Goal: Navigation & Orientation: Find specific page/section

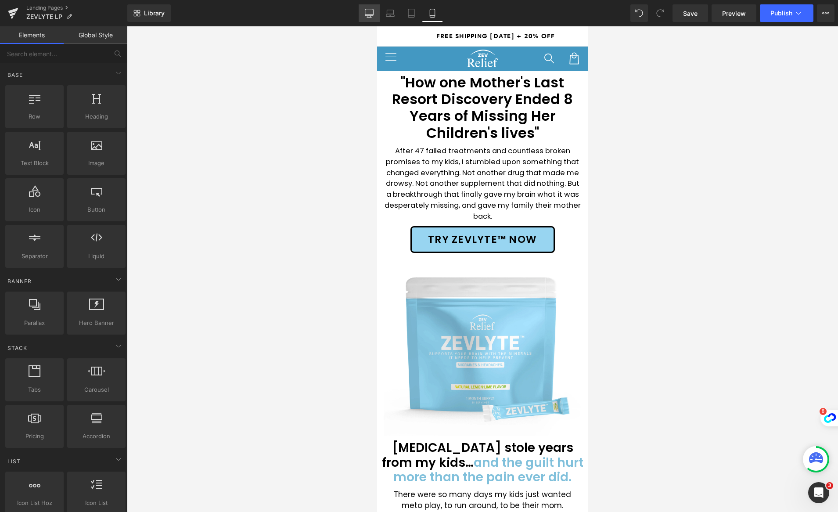
click at [367, 17] on icon at bounding box center [369, 17] width 4 height 0
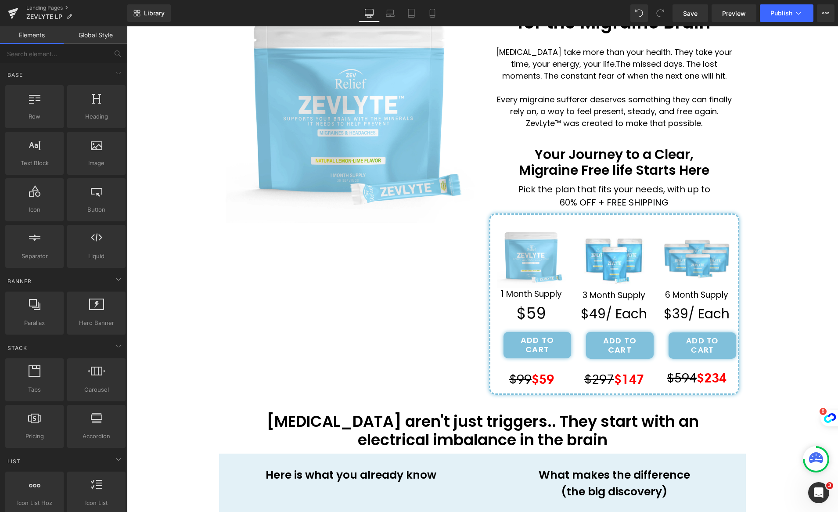
scroll to position [129, 0]
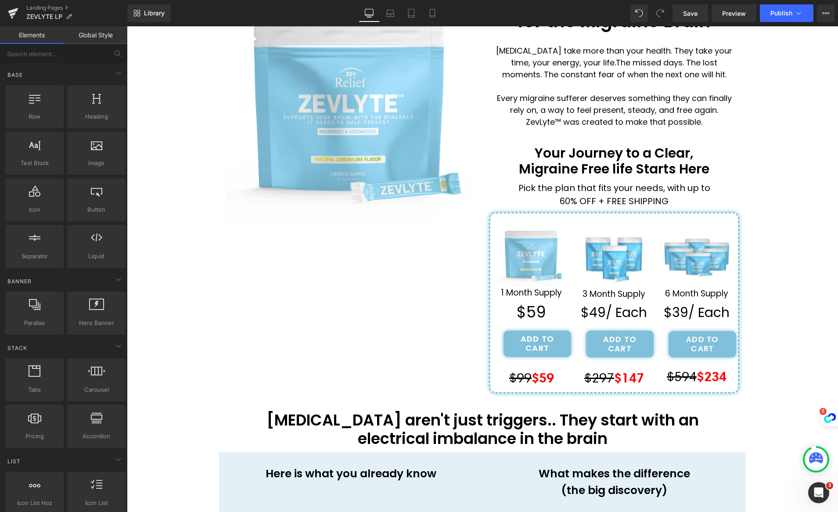
click at [571, 171] on h1 "Migraine Free life Starts Here" at bounding box center [613, 169] width 237 height 16
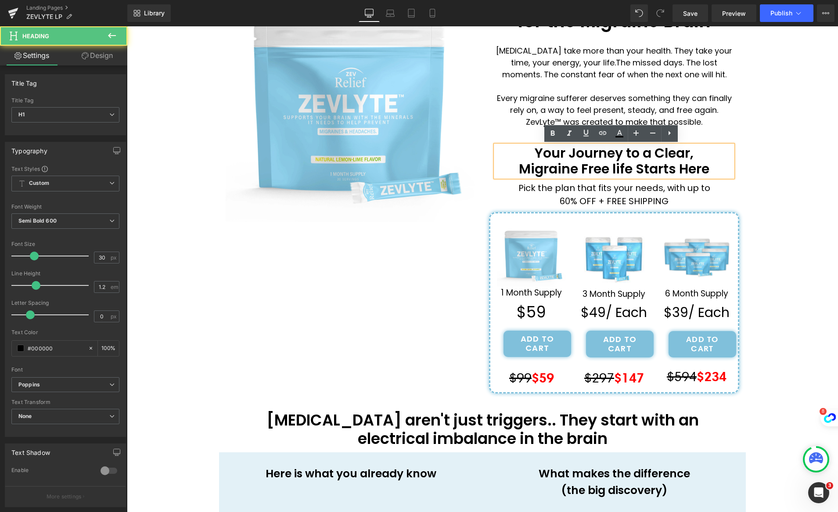
click at [572, 168] on h1 "Migraine Free life Starts Here" at bounding box center [613, 169] width 237 height 16
click at [573, 169] on h1 "Migraine Free life Starts Here" at bounding box center [613, 169] width 237 height 16
click at [573, 171] on h1 "Migraine Free life Starts Here" at bounding box center [613, 169] width 237 height 16
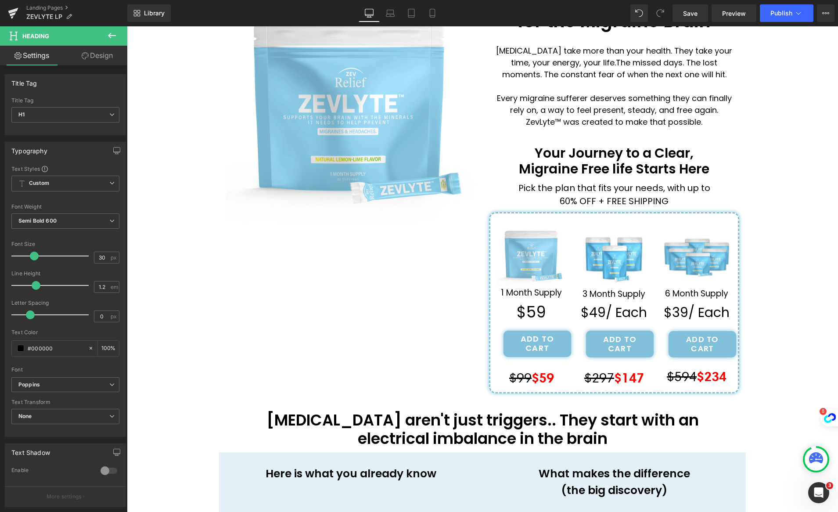
click at [108, 38] on icon at bounding box center [112, 35] width 11 height 11
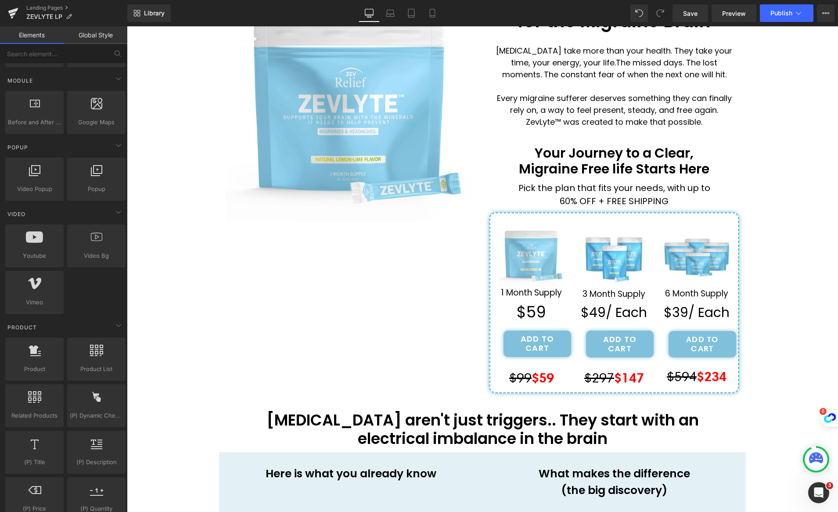
scroll to position [440, 0]
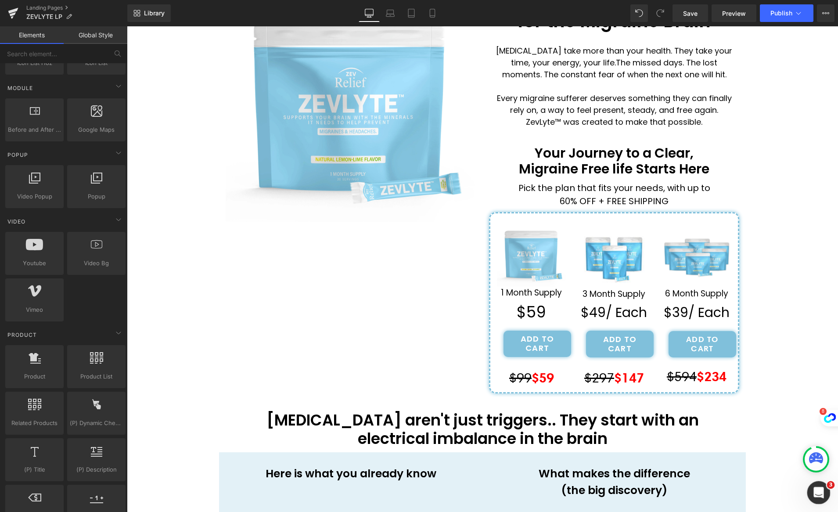
click at [819, 495] on icon "Open Intercom Messenger" at bounding box center [817, 491] width 14 height 14
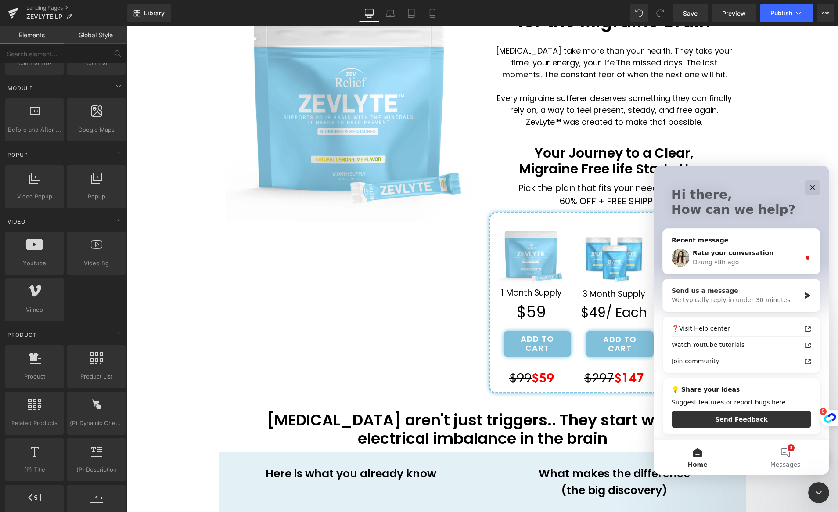
scroll to position [39, 0]
click at [761, 265] on div "[PERSON_NAME] • 8h ago" at bounding box center [746, 263] width 108 height 9
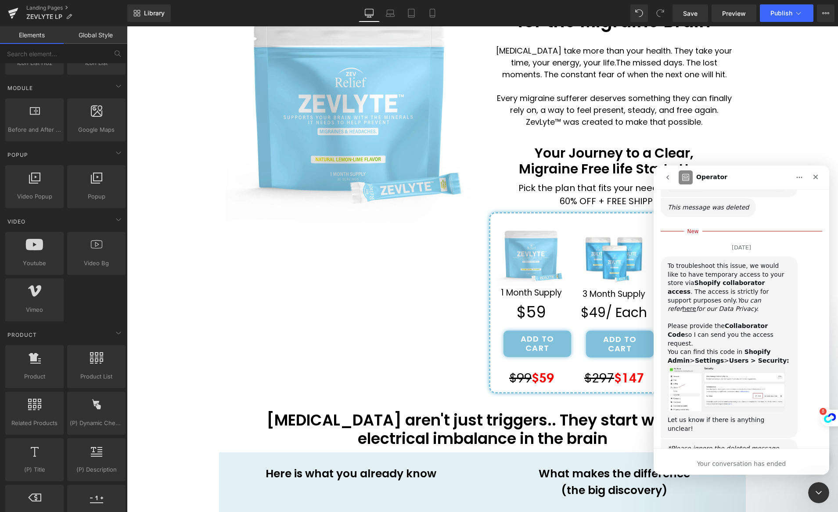
scroll to position [416, 0]
click at [701, 362] on img "Dzung says…" at bounding box center [726, 385] width 118 height 47
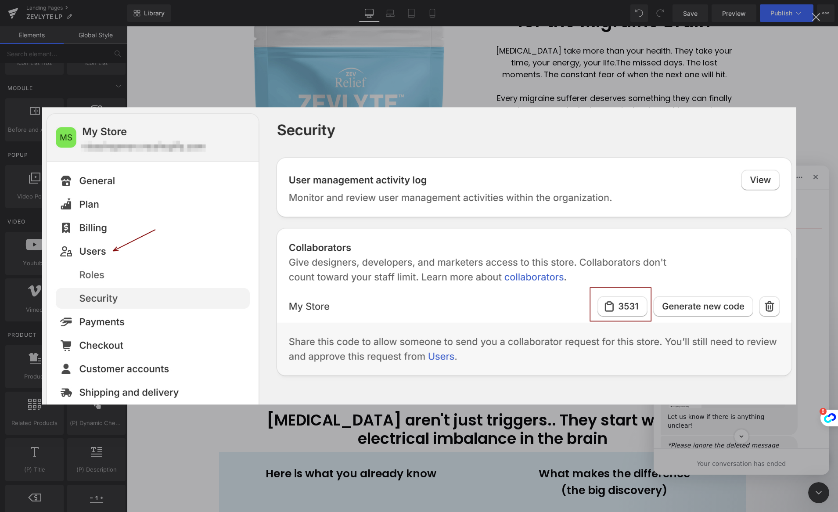
scroll to position [0, 0]
click at [736, 424] on div "Intercom messenger" at bounding box center [419, 256] width 838 height 512
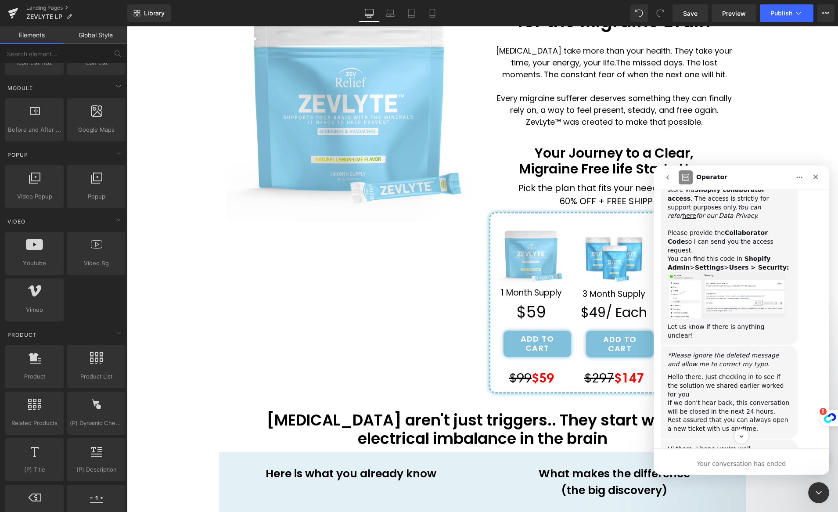
scroll to position [729, 0]
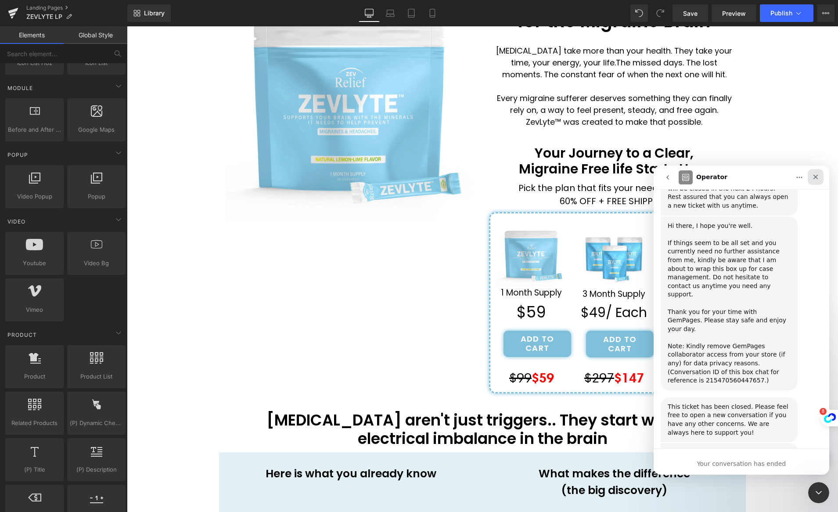
click at [814, 179] on icon "Close" at bounding box center [815, 177] width 5 height 5
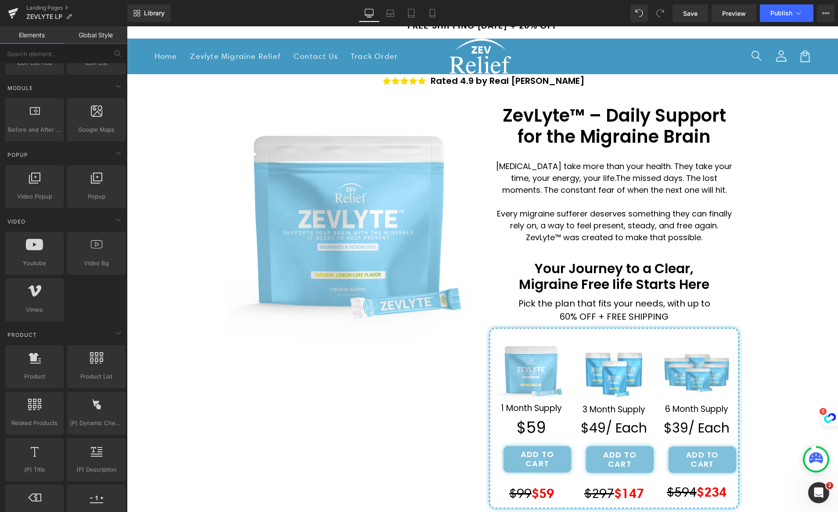
scroll to position [0, 0]
